Goal: Navigation & Orientation: Understand site structure

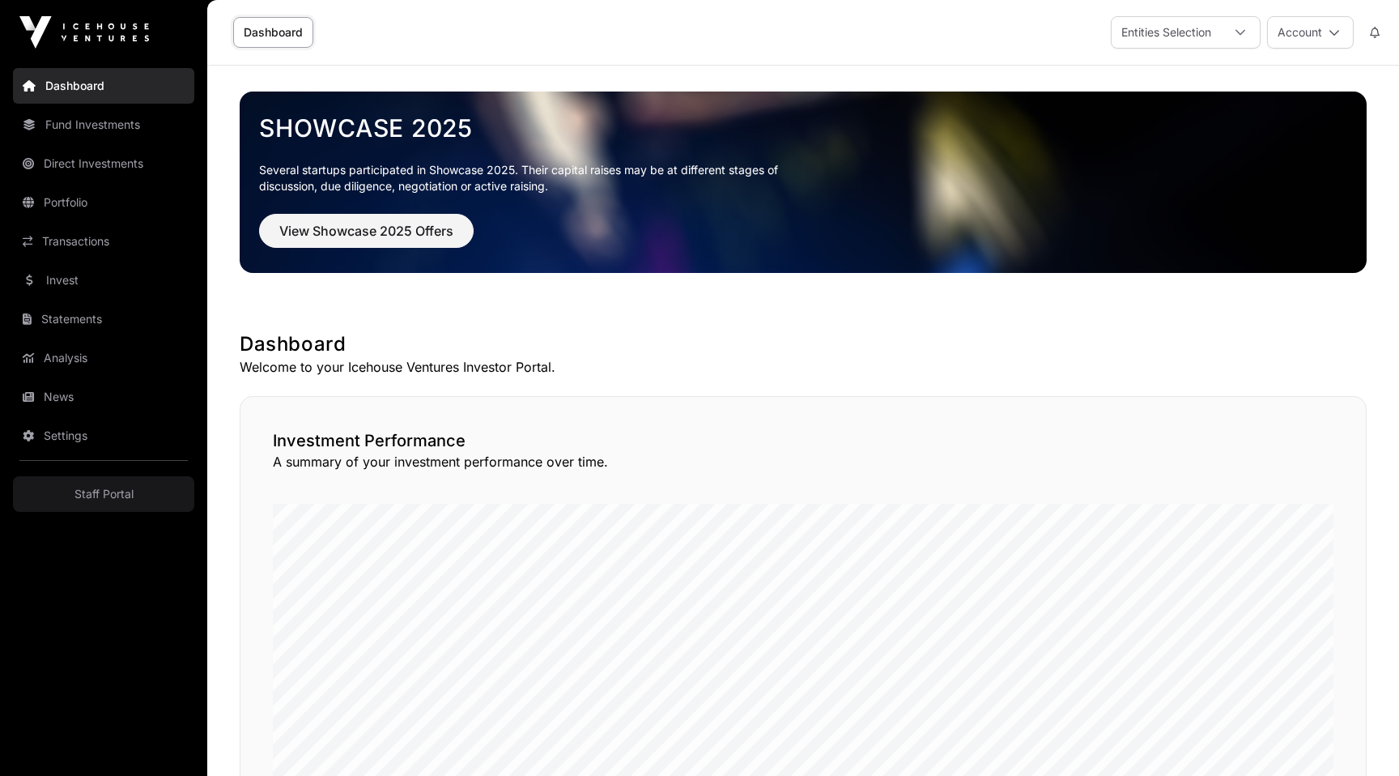
click at [95, 130] on link "Fund Investments" at bounding box center [103, 125] width 181 height 36
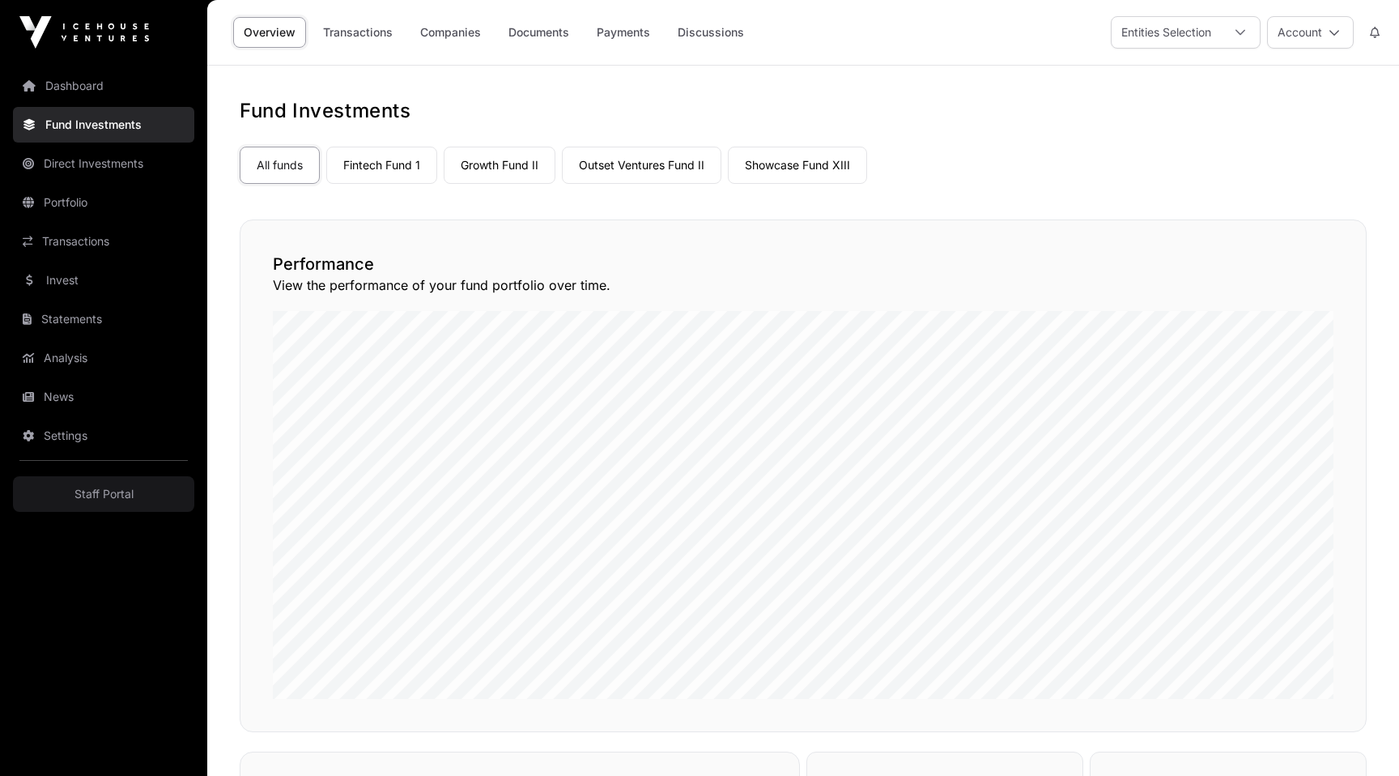
click at [138, 163] on link "Direct Investments" at bounding box center [103, 164] width 181 height 36
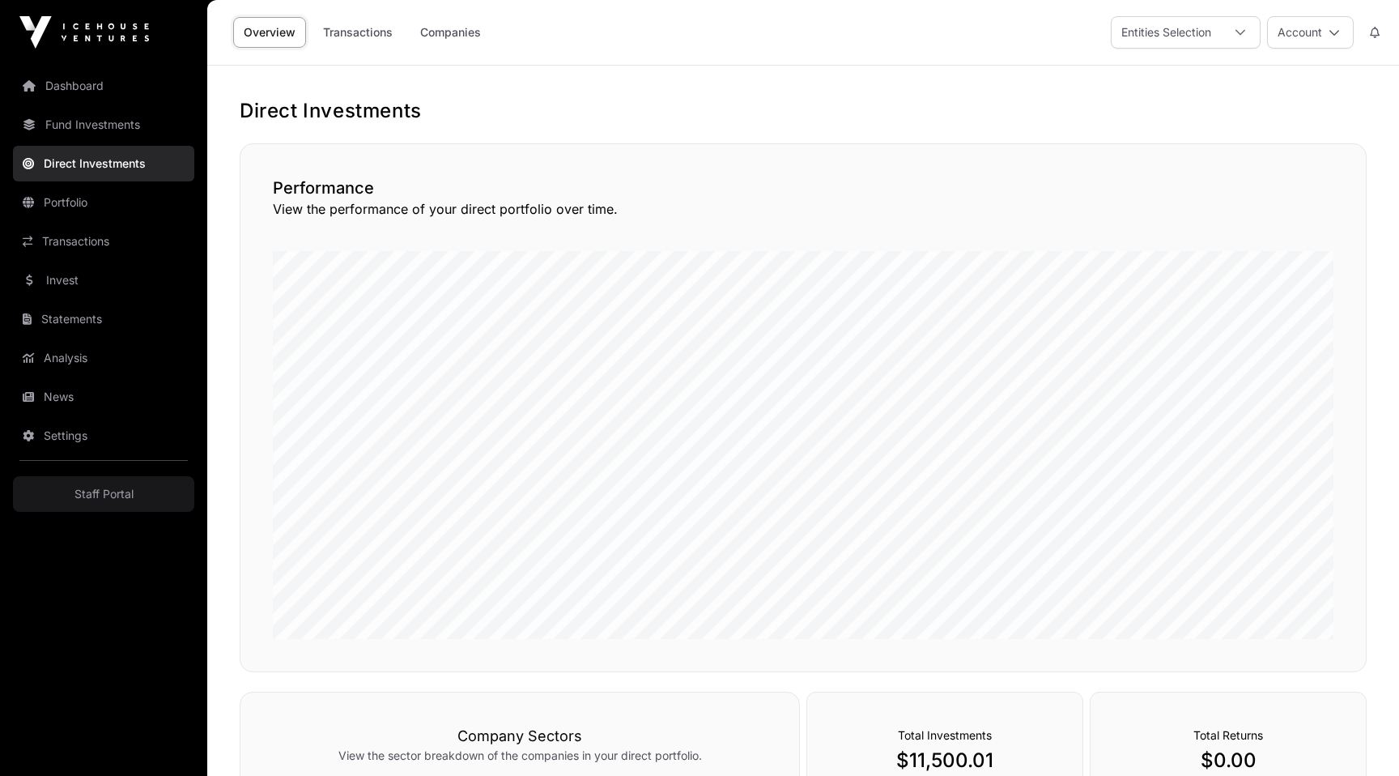
click at [57, 198] on link "Portfolio" at bounding box center [103, 203] width 181 height 36
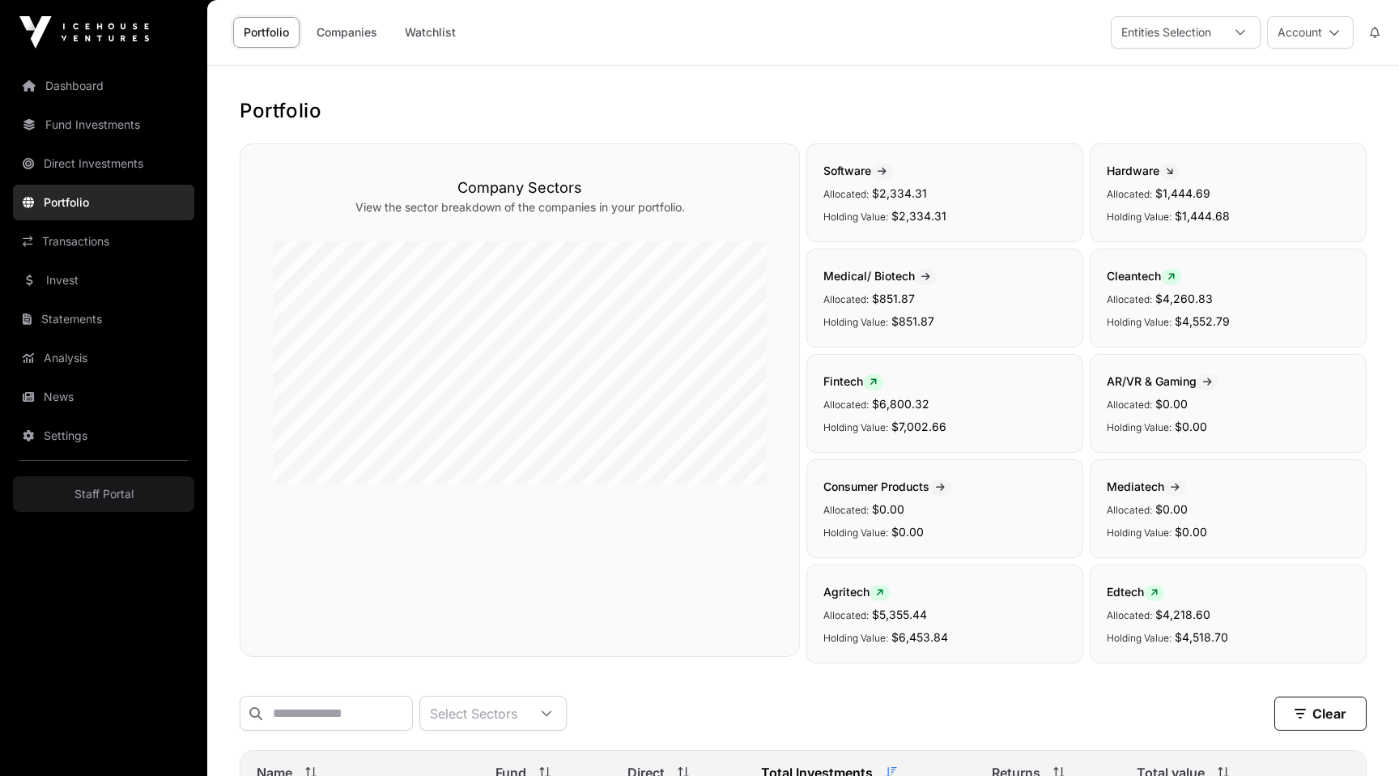
click at [106, 135] on link "Fund Investments" at bounding box center [103, 125] width 181 height 36
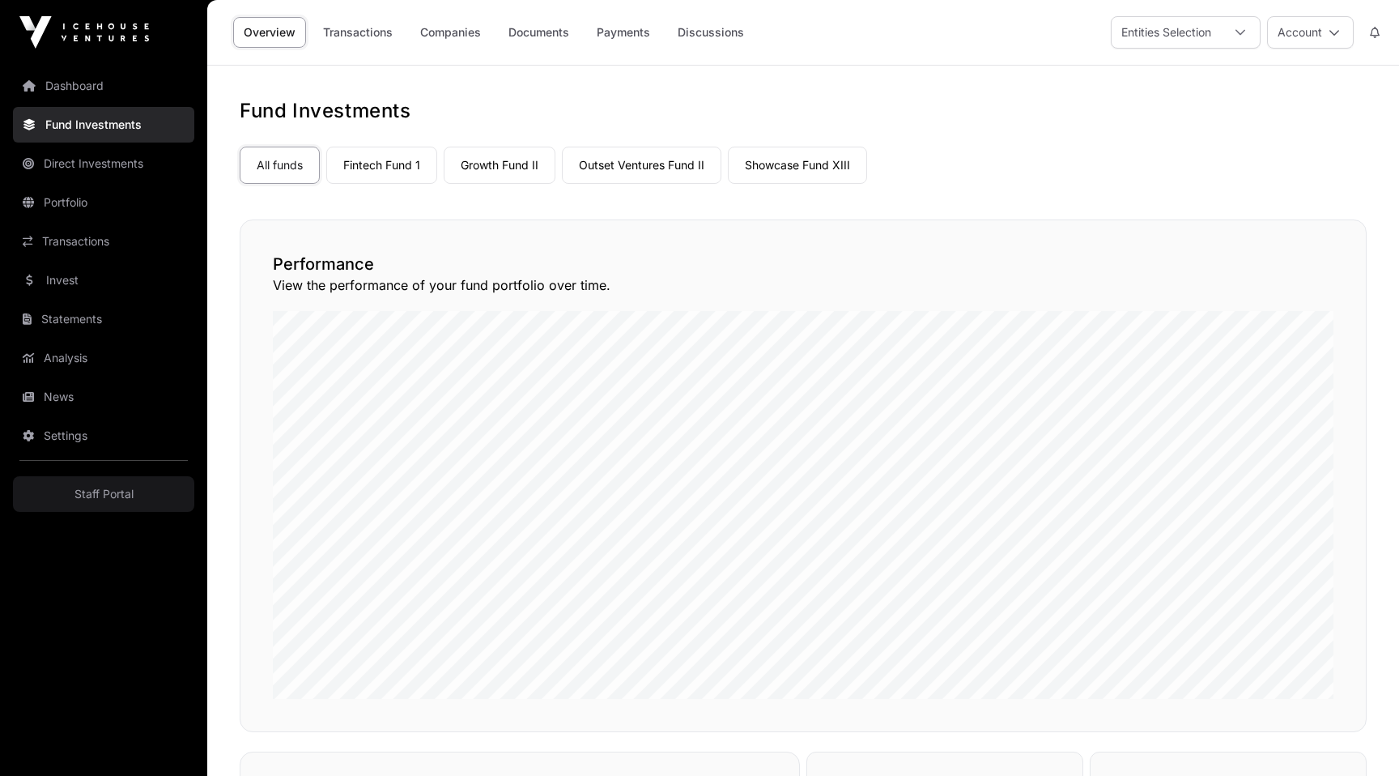
click at [612, 36] on link "Payments" at bounding box center [623, 32] width 74 height 31
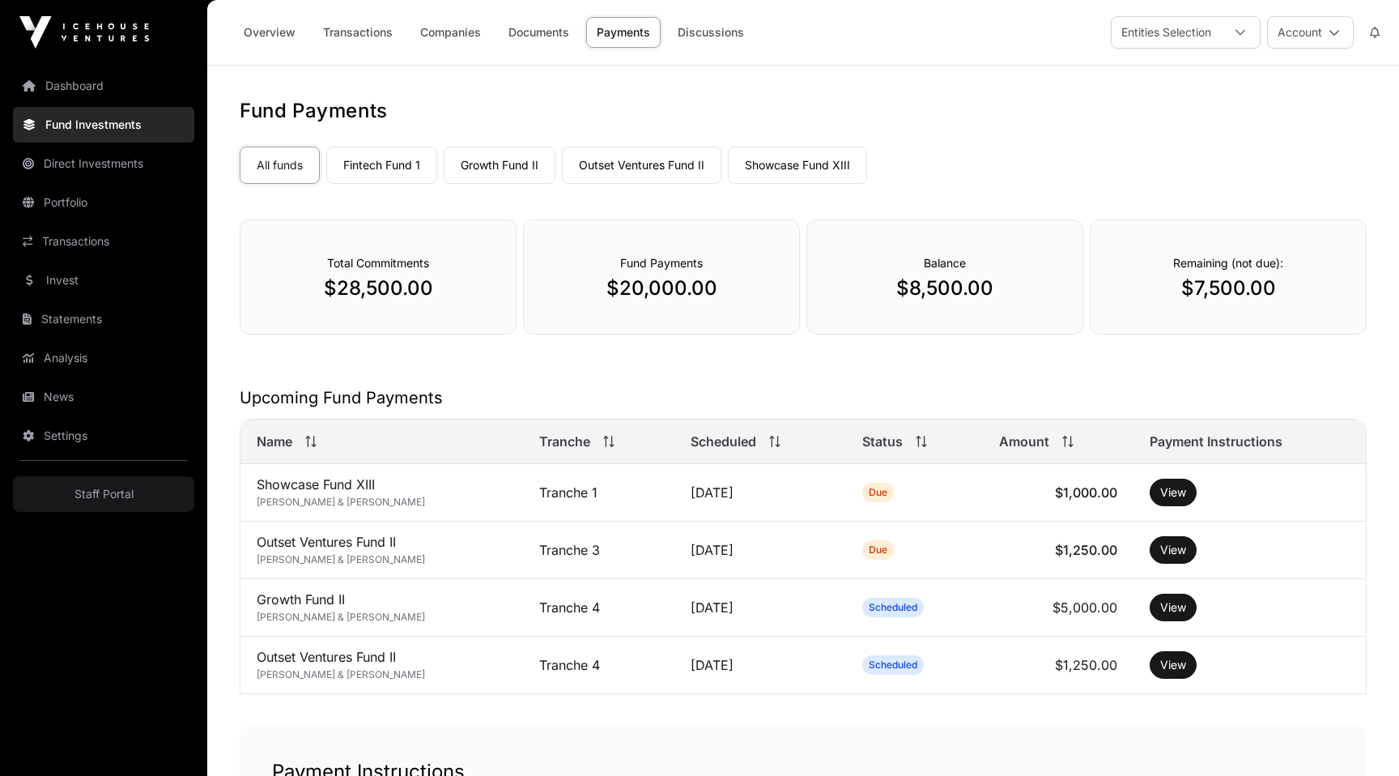
click at [67, 172] on link "Direct Investments" at bounding box center [103, 164] width 181 height 36
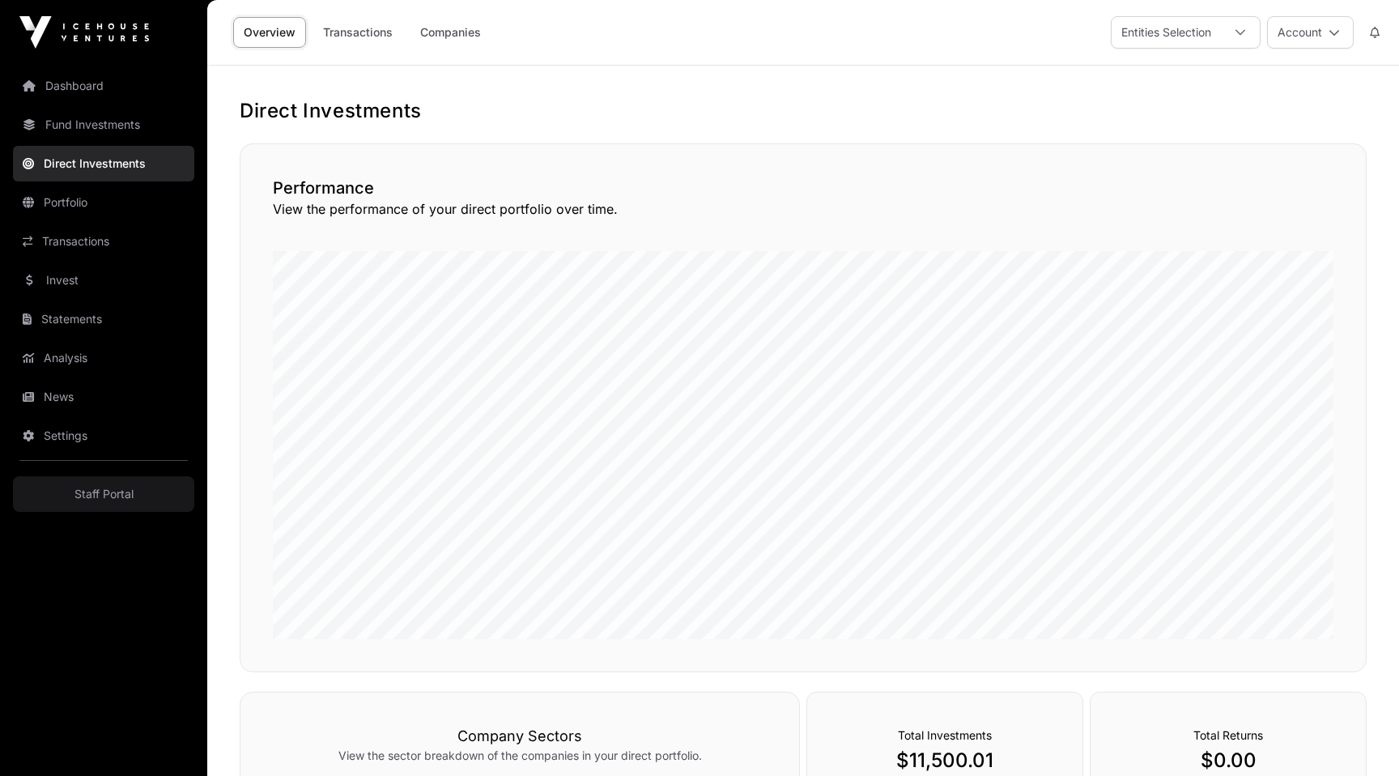
click at [370, 37] on link "Transactions" at bounding box center [357, 32] width 91 height 31
click at [462, 44] on link "Companies" at bounding box center [451, 32] width 82 height 31
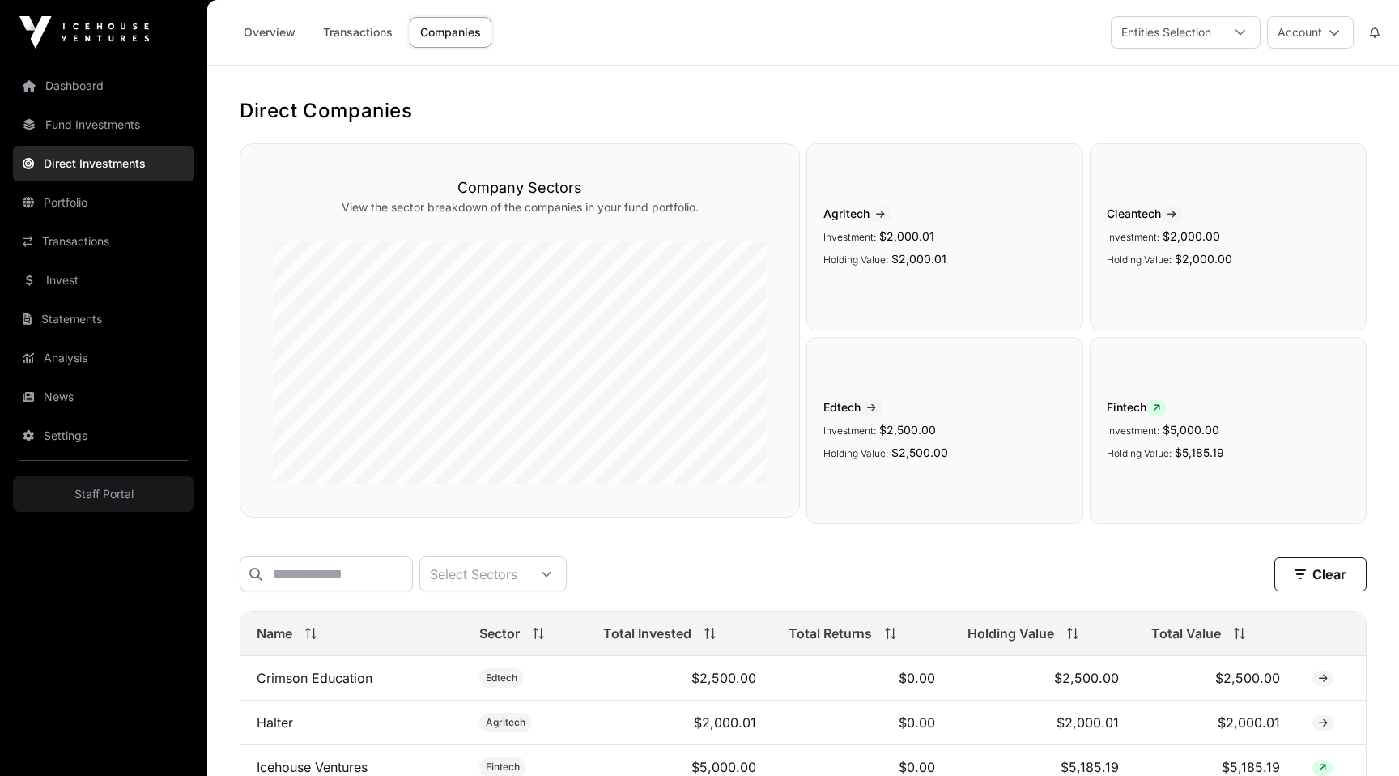
click at [82, 117] on link "Fund Investments" at bounding box center [103, 125] width 181 height 36
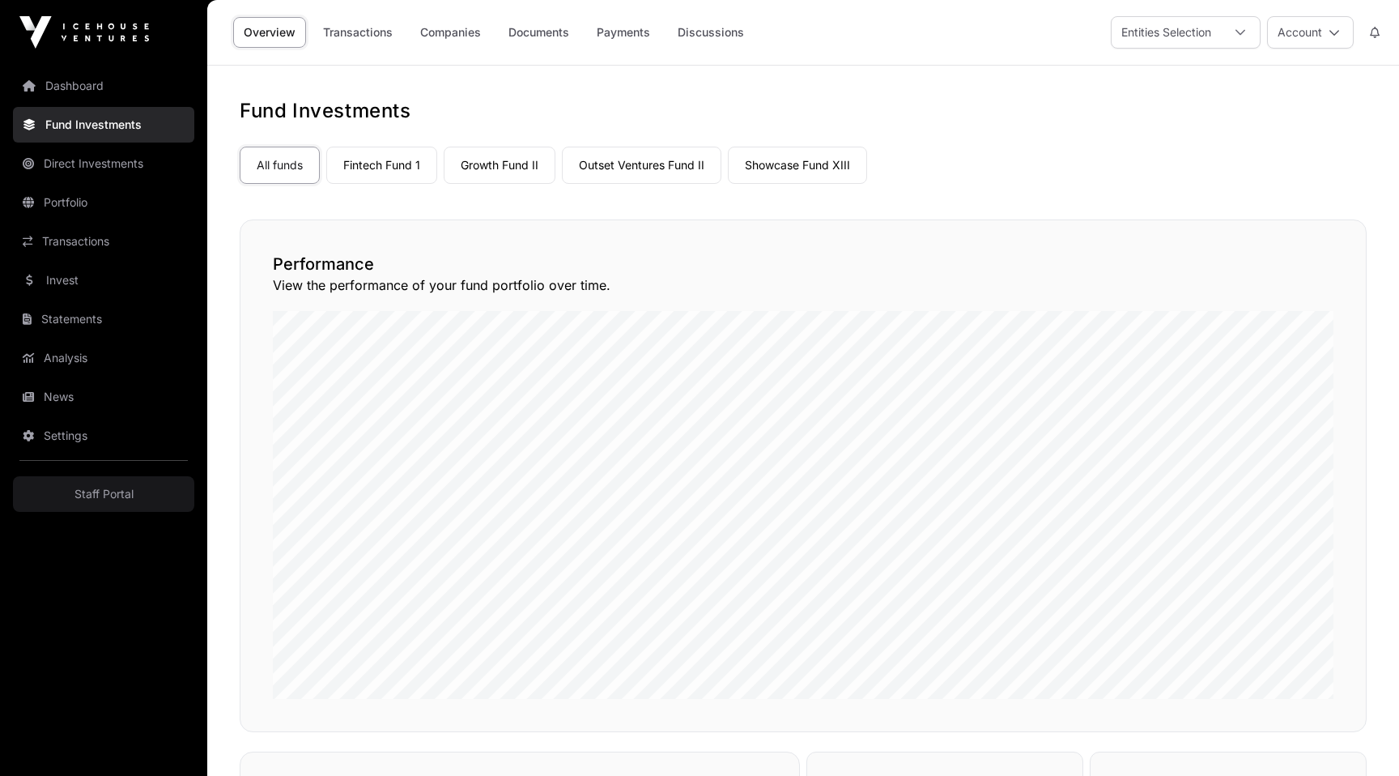
click at [97, 74] on link "Dashboard" at bounding box center [103, 86] width 181 height 36
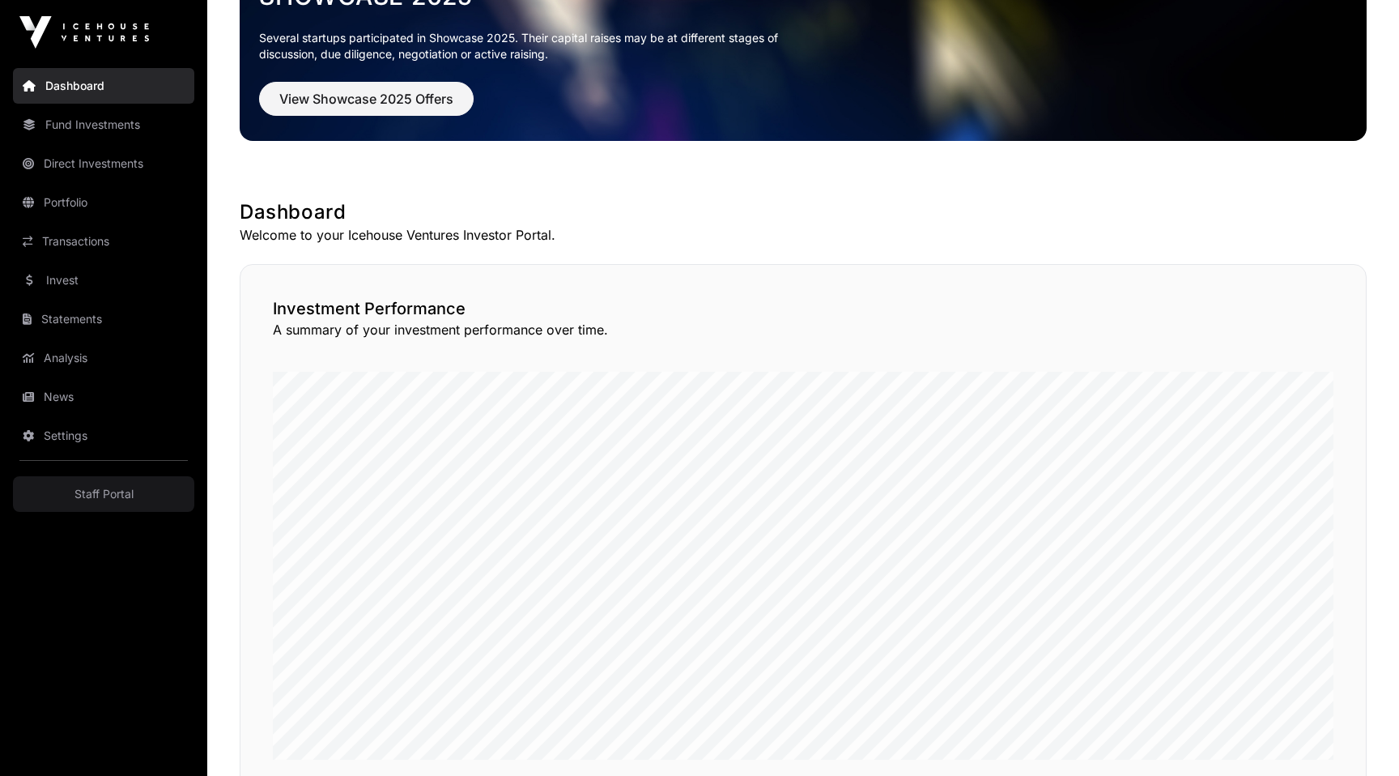
scroll to position [74, 0]
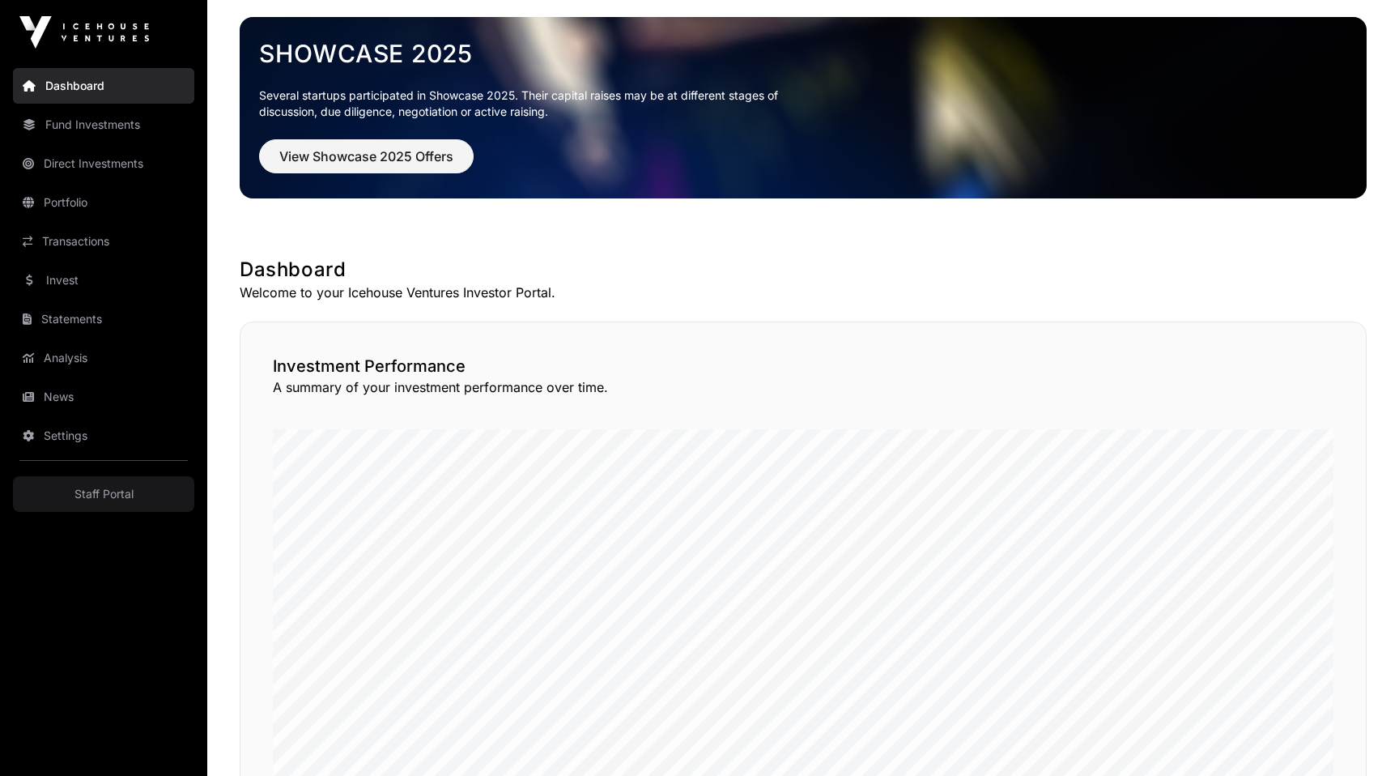
click at [503, 387] on p "A summary of your investment performance over time." at bounding box center [803, 386] width 1061 height 19
click at [86, 495] on link "Staff Portal" at bounding box center [103, 494] width 181 height 36
